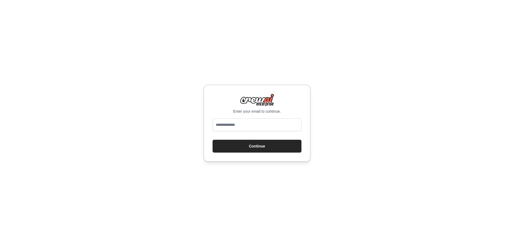
type input "**********"
click at [250, 149] on button "Continue" at bounding box center [257, 146] width 89 height 13
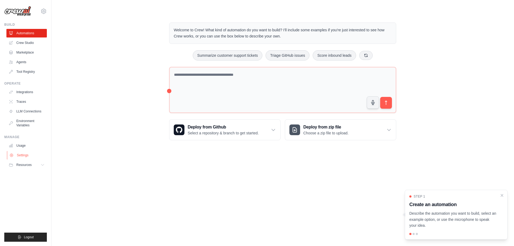
click at [18, 154] on link "Settings" at bounding box center [27, 155] width 40 height 9
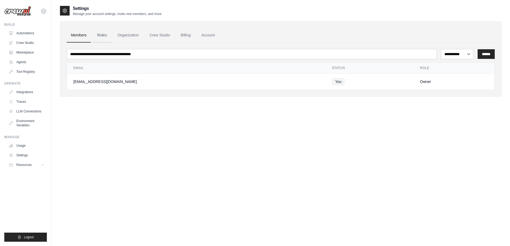
click at [102, 35] on link "Roles" at bounding box center [102, 35] width 18 height 14
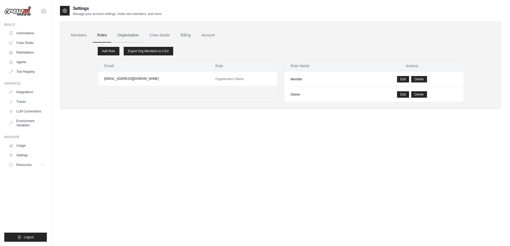
click at [132, 35] on link "Organization" at bounding box center [128, 35] width 30 height 14
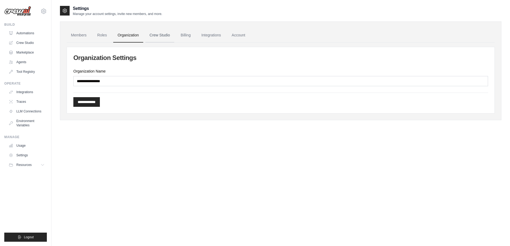
click at [163, 37] on link "Crew Studio" at bounding box center [159, 35] width 29 height 14
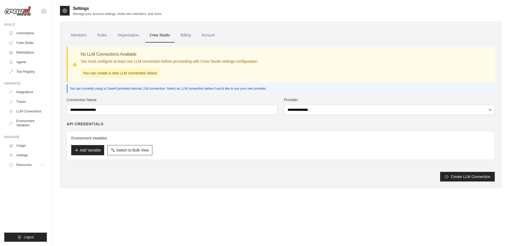
click at [184, 37] on link "Billing" at bounding box center [186, 35] width 18 height 14
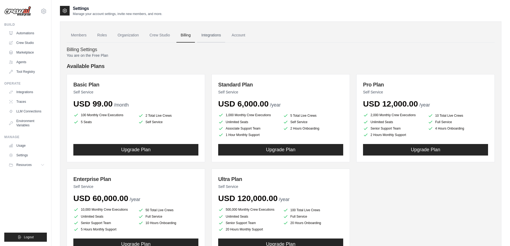
click at [209, 36] on link "Integrations" at bounding box center [211, 35] width 28 height 14
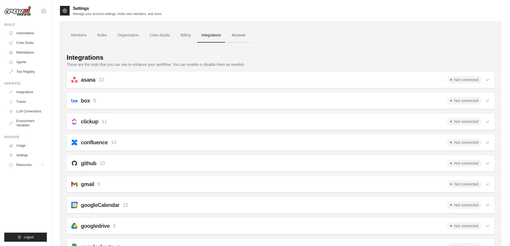
click at [236, 36] on link "Account" at bounding box center [238, 35] width 22 height 14
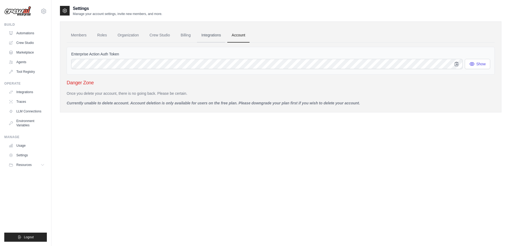
click at [212, 36] on link "Integrations" at bounding box center [211, 35] width 28 height 14
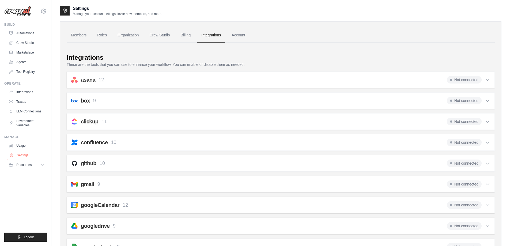
click at [18, 156] on link "Settings" at bounding box center [27, 155] width 40 height 9
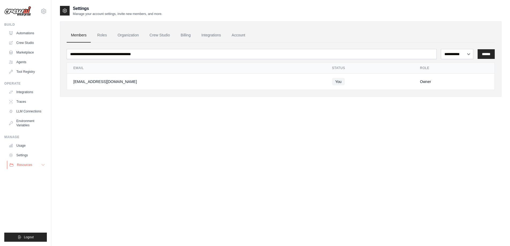
click at [19, 167] on span "Resources" at bounding box center [24, 165] width 15 height 4
click at [20, 157] on link "Settings" at bounding box center [27, 155] width 40 height 9
click at [18, 147] on link "Usage" at bounding box center [27, 145] width 40 height 9
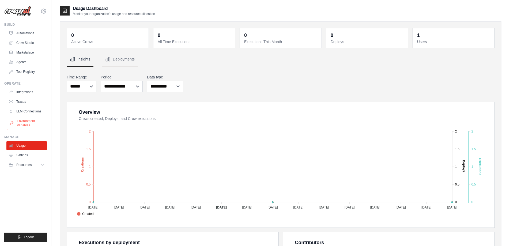
click at [27, 123] on link "Environment Variables" at bounding box center [27, 123] width 40 height 13
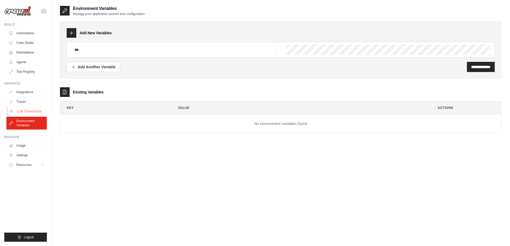
click at [26, 110] on link "LLM Connections" at bounding box center [27, 111] width 40 height 9
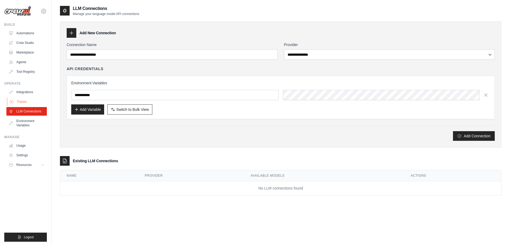
click at [18, 101] on link "Traces" at bounding box center [27, 102] width 40 height 9
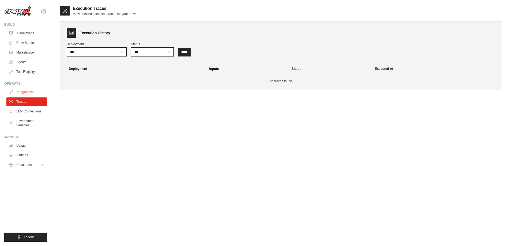
click at [24, 91] on link "Integrations" at bounding box center [27, 92] width 40 height 9
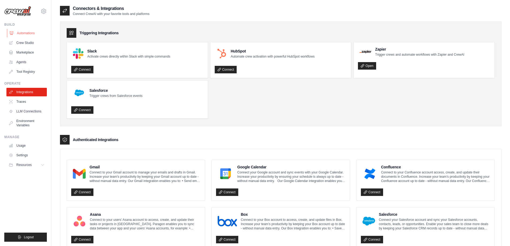
click at [21, 32] on link "Automations" at bounding box center [27, 33] width 40 height 9
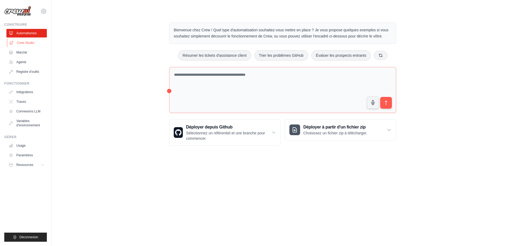
click at [21, 43] on font "Crew Studio" at bounding box center [25, 43] width 17 height 4
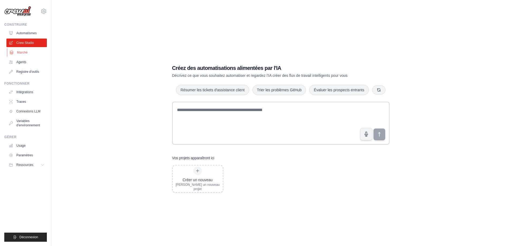
click at [15, 53] on link "Marché" at bounding box center [27, 52] width 40 height 9
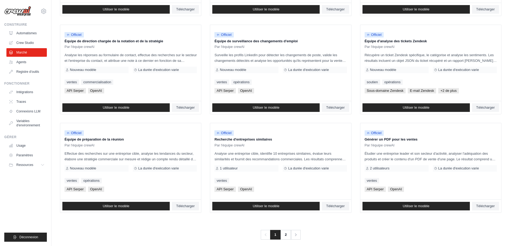
scroll to position [250, 0]
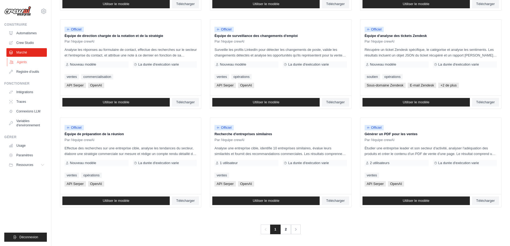
click at [22, 63] on font "Agents" at bounding box center [22, 62] width 10 height 4
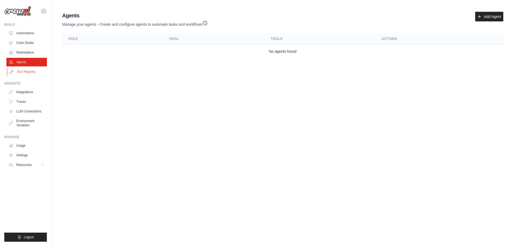
click at [21, 73] on link "Tool Registry" at bounding box center [27, 72] width 40 height 9
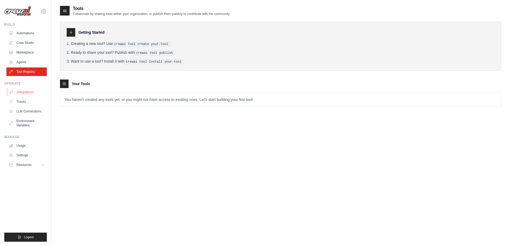
click at [23, 92] on link "Integrations" at bounding box center [27, 92] width 40 height 9
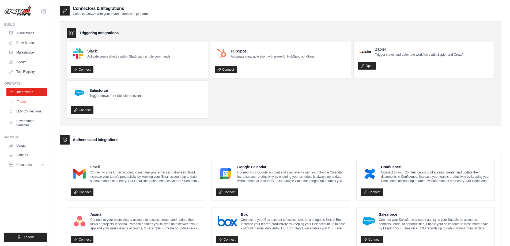
click at [21, 101] on link "Traces" at bounding box center [27, 102] width 40 height 9
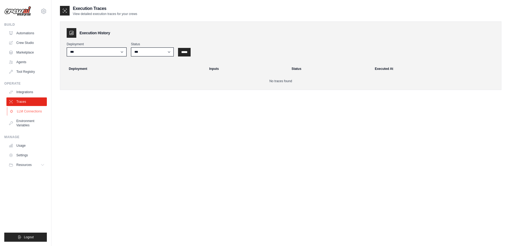
click at [28, 112] on link "LLM Connections" at bounding box center [27, 111] width 40 height 9
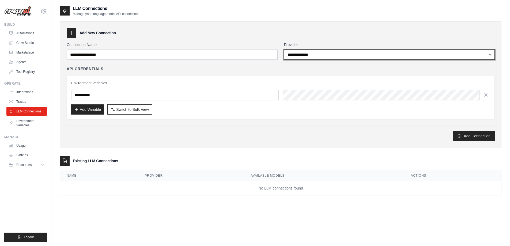
click at [316, 55] on select "**********" at bounding box center [389, 55] width 211 height 10
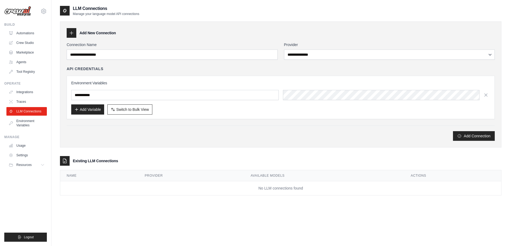
click at [254, 24] on div "**********" at bounding box center [281, 84] width 442 height 126
click at [20, 126] on link "Environment Variables" at bounding box center [27, 123] width 40 height 13
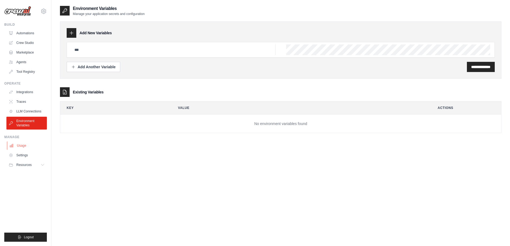
click at [19, 145] on link "Usage" at bounding box center [27, 145] width 40 height 9
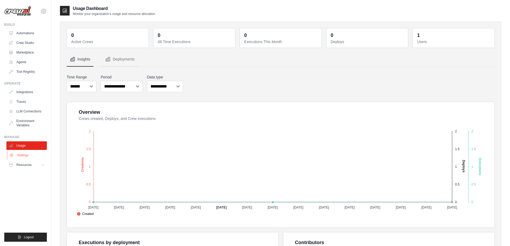
click at [21, 157] on link "Settings" at bounding box center [27, 155] width 40 height 9
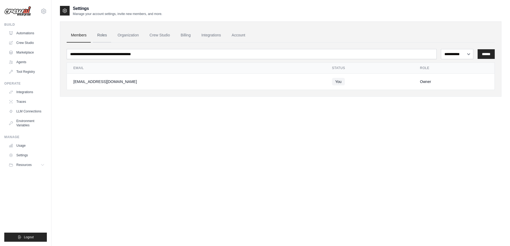
click at [102, 37] on link "Roles" at bounding box center [102, 35] width 18 height 14
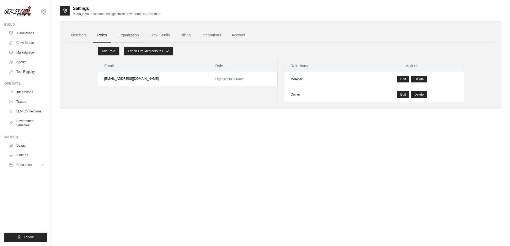
click at [127, 35] on link "Organization" at bounding box center [128, 35] width 30 height 14
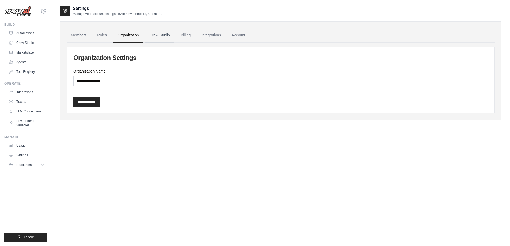
click at [157, 36] on link "Crew Studio" at bounding box center [159, 35] width 29 height 14
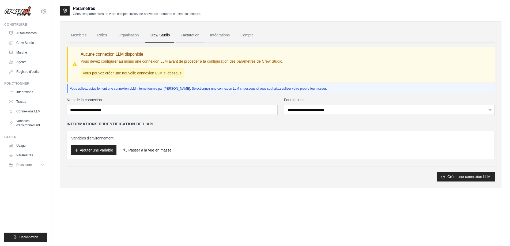
click at [194, 33] on font "Facturation" at bounding box center [190, 35] width 19 height 4
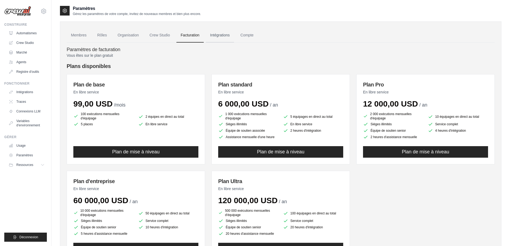
click at [223, 37] on link "Intégrations" at bounding box center [220, 35] width 28 height 14
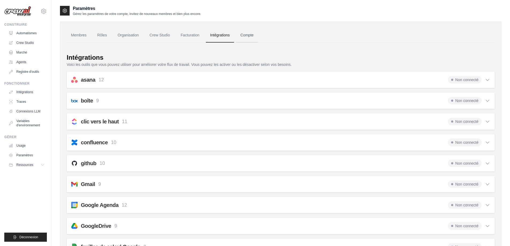
click at [238, 36] on link "Compte" at bounding box center [247, 35] width 22 height 14
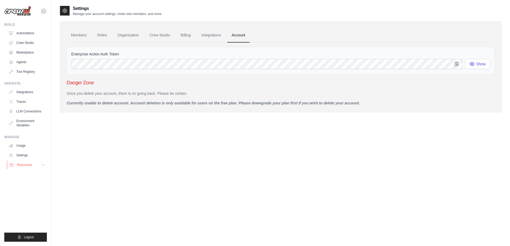
click at [22, 167] on span "Resources" at bounding box center [24, 165] width 15 height 4
click at [27, 175] on span "Documentation" at bounding box center [30, 174] width 22 height 4
click at [22, 146] on link "Usage" at bounding box center [27, 145] width 40 height 9
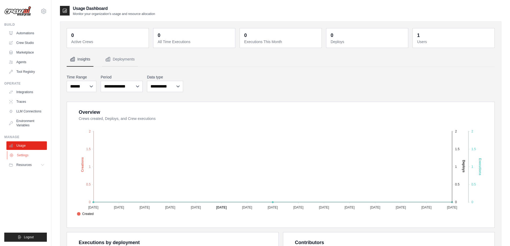
click at [25, 155] on link "Settings" at bounding box center [27, 155] width 40 height 9
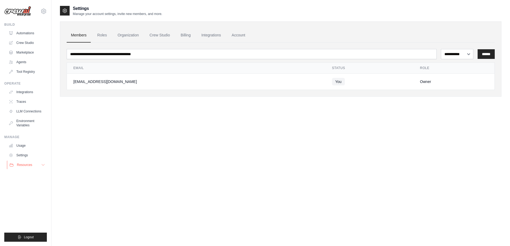
click at [23, 164] on span "Resources" at bounding box center [24, 165] width 15 height 4
click at [23, 147] on link "Usage" at bounding box center [27, 145] width 40 height 9
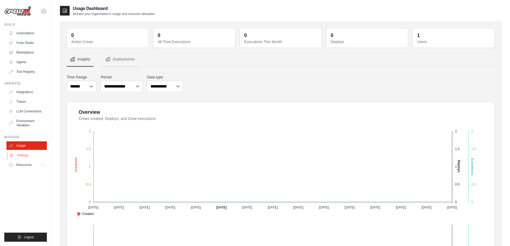
click at [23, 155] on link "Settings" at bounding box center [27, 155] width 40 height 9
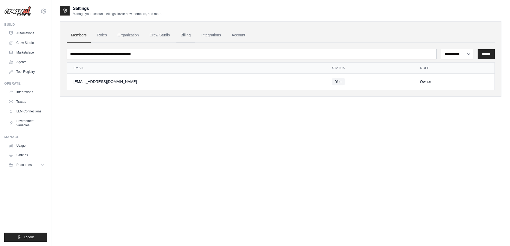
click at [190, 36] on link "Billing" at bounding box center [186, 35] width 18 height 14
